Goal: Use online tool/utility: Utilize a website feature to perform a specific function

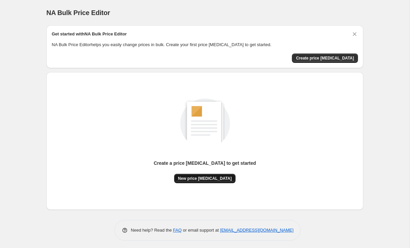
click at [195, 179] on span "New price [MEDICAL_DATA]" at bounding box center [205, 178] width 54 height 5
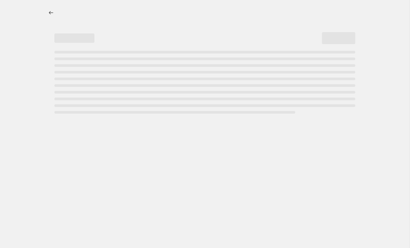
select select "percentage"
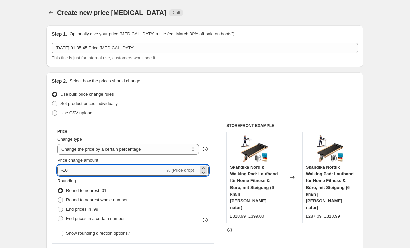
click at [113, 169] on input "-10" at bounding box center [111, 170] width 108 height 11
type input "-1"
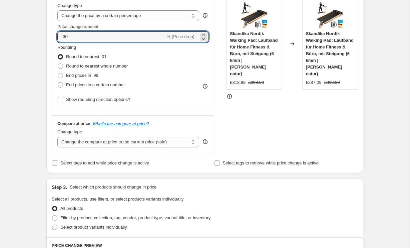
scroll to position [181, 0]
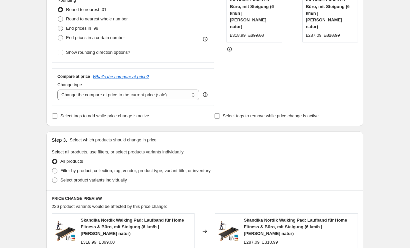
type input "-30"
click at [91, 28] on span "End prices in .99" at bounding box center [82, 28] width 32 height 5
click at [58, 26] on input "End prices in .99" at bounding box center [58, 26] width 0 height 0
radio input "true"
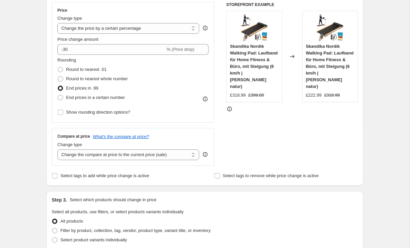
scroll to position [0, 0]
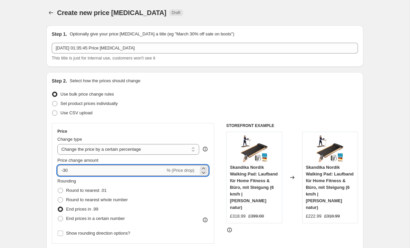
click at [136, 173] on input "-30" at bounding box center [111, 170] width 108 height 11
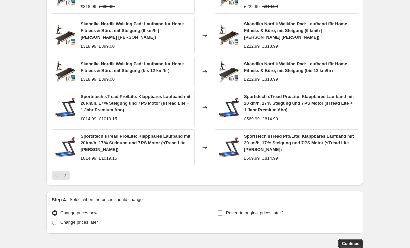
scroll to position [450, 0]
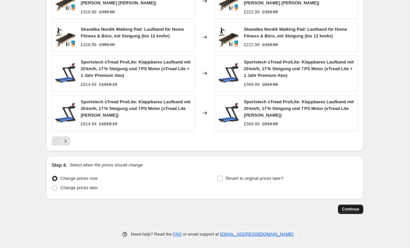
type input "-35"
click at [341, 204] on button "Continue" at bounding box center [350, 208] width 25 height 9
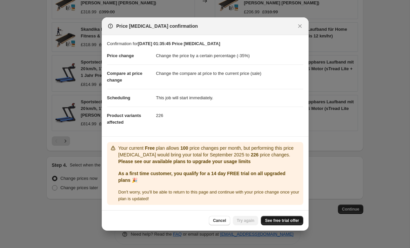
click at [285, 216] on link "See free trial offer" at bounding box center [282, 220] width 42 height 9
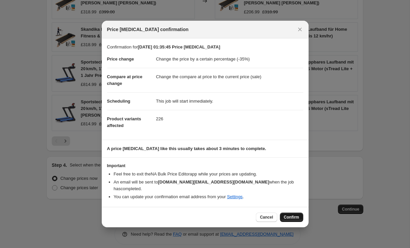
click at [294, 216] on span "Confirm" at bounding box center [291, 216] width 15 height 5
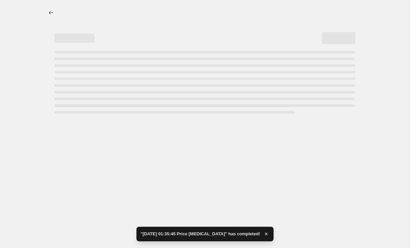
select select "percentage"
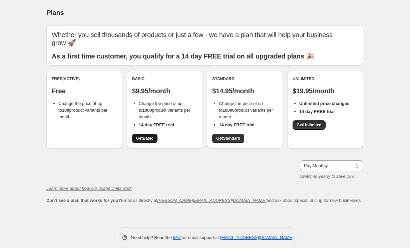
click at [151, 134] on link "Get Basic" at bounding box center [144, 138] width 25 height 9
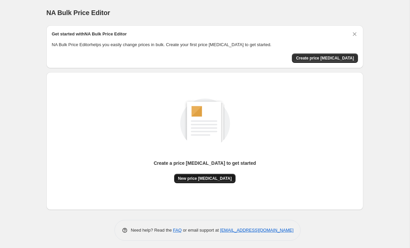
click at [207, 179] on span "New price [MEDICAL_DATA]" at bounding box center [205, 178] width 54 height 5
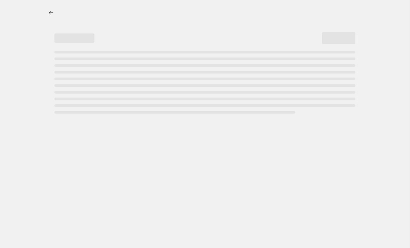
select select "percentage"
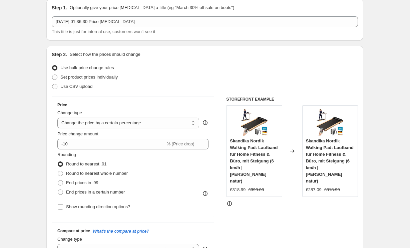
scroll to position [34, 0]
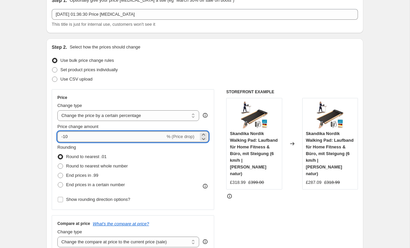
click at [104, 137] on input "-10" at bounding box center [111, 136] width 108 height 11
type input "-1"
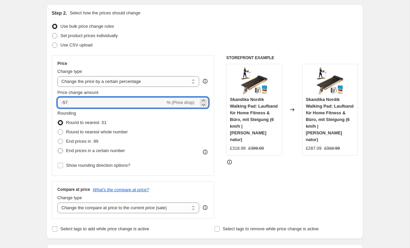
type input "-5"
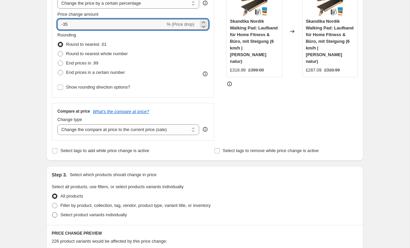
scroll to position [109, 0]
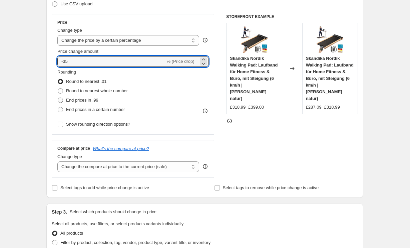
type input "-35"
click at [89, 98] on span "End prices in .99" at bounding box center [82, 99] width 32 height 5
click at [58, 98] on input "End prices in .99" at bounding box center [58, 97] width 0 height 0
radio input "true"
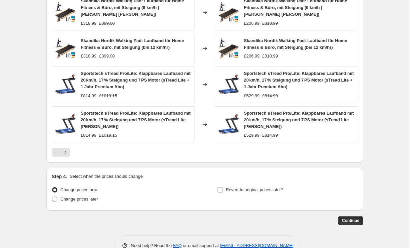
scroll to position [450, 0]
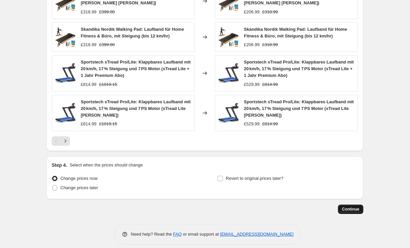
click at [356, 206] on span "Continue" at bounding box center [350, 208] width 17 height 5
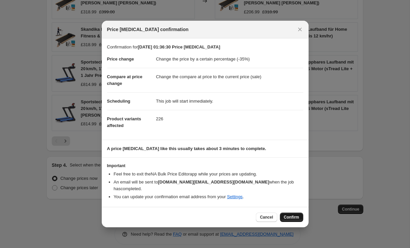
click at [289, 214] on span "Confirm" at bounding box center [291, 216] width 15 height 5
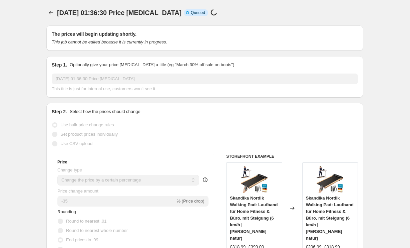
click at [306, 156] on h6 "STOREFRONT EXAMPLE" at bounding box center [292, 156] width 132 height 5
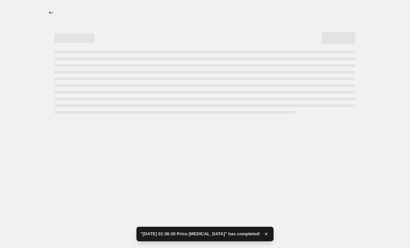
select select "percentage"
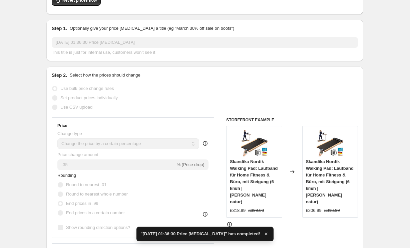
scroll to position [107, 0]
